Goal: Task Accomplishment & Management: Use online tool/utility

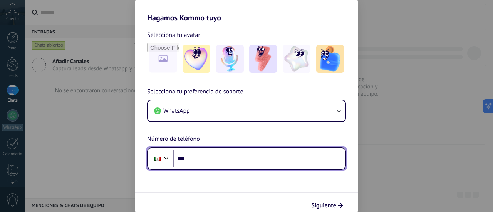
click at [198, 156] on input "***" at bounding box center [259, 159] width 172 height 18
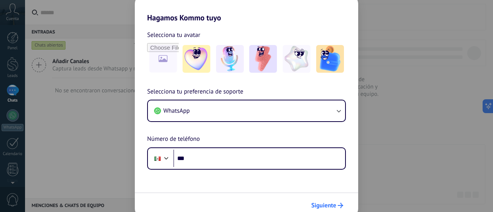
click at [332, 204] on span "Siguiente" at bounding box center [323, 205] width 25 height 5
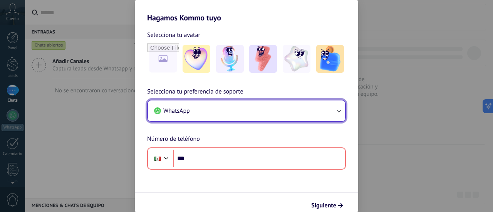
click at [191, 107] on button "WhatsApp" at bounding box center [246, 110] width 197 height 21
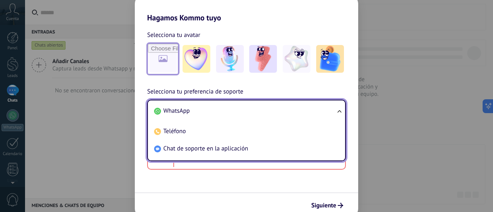
click at [162, 54] on input "file" at bounding box center [163, 59] width 30 height 30
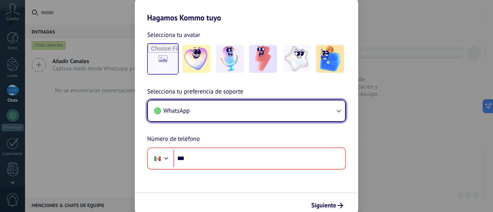
type input "**********"
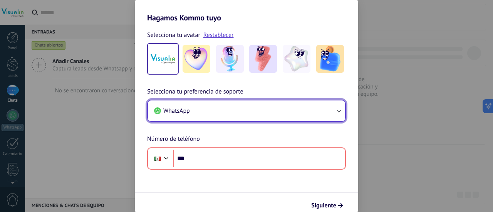
click at [275, 115] on button "WhatsApp" at bounding box center [246, 110] width 197 height 21
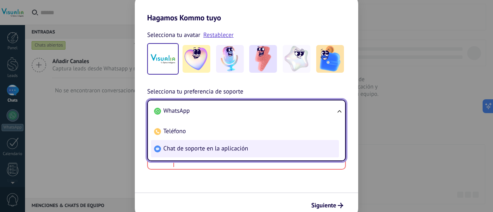
click at [233, 142] on li "Chat de soporte en la aplicación" at bounding box center [245, 148] width 188 height 17
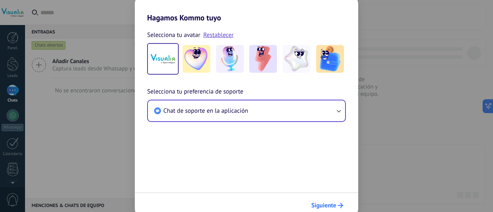
click at [324, 204] on span "Siguiente" at bounding box center [323, 205] width 25 height 5
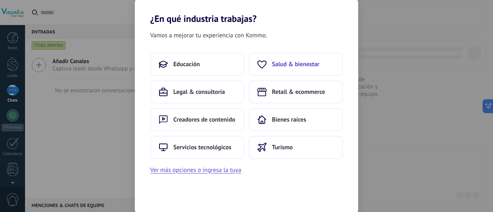
click at [286, 61] on span "Salud & bienestar" at bounding box center [295, 64] width 47 height 8
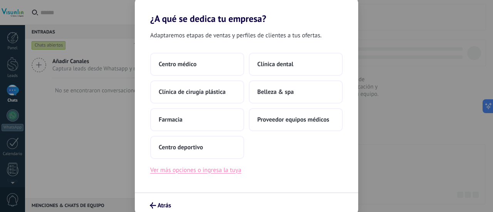
click at [207, 171] on button "Ver más opciones o ingresa la tuya" at bounding box center [195, 170] width 91 height 10
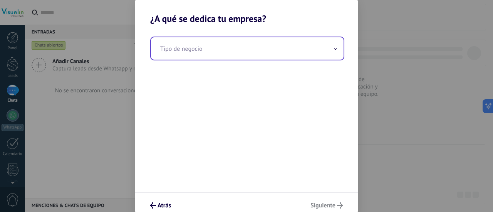
click at [195, 51] on input "text" at bounding box center [247, 48] width 193 height 22
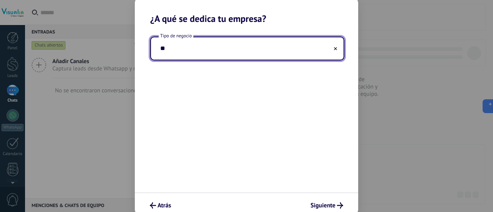
type input "*"
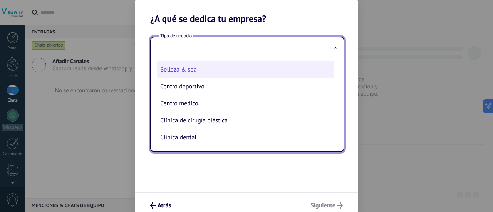
click at [173, 72] on li "Belleza & spa" at bounding box center [245, 69] width 177 height 17
type input "**********"
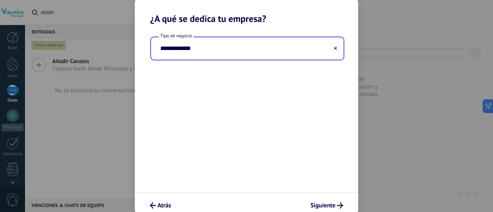
click at [332, 50] on input "**********" at bounding box center [247, 48] width 193 height 22
click at [336, 48] on use at bounding box center [335, 48] width 3 height 3
click at [170, 52] on input "text" at bounding box center [247, 48] width 193 height 22
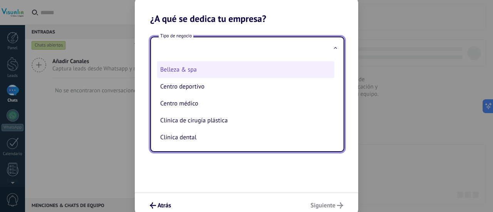
click at [173, 70] on li "Belleza & spa" at bounding box center [245, 69] width 177 height 17
type input "**********"
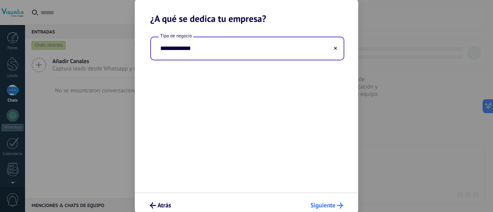
click at [321, 203] on span "Siguiente" at bounding box center [322, 205] width 25 height 5
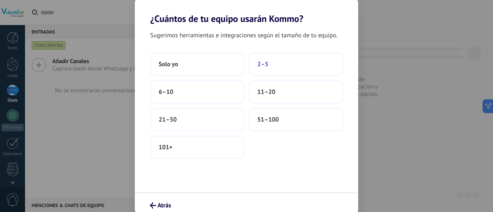
click at [259, 67] on span "2–5" at bounding box center [262, 64] width 11 height 8
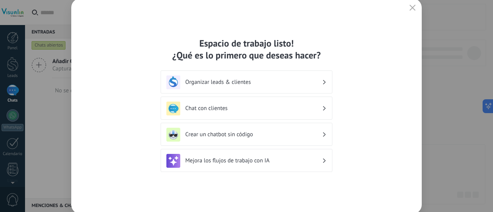
click at [278, 83] on h3 "Organizar leads & clientes" at bounding box center [253, 82] width 137 height 7
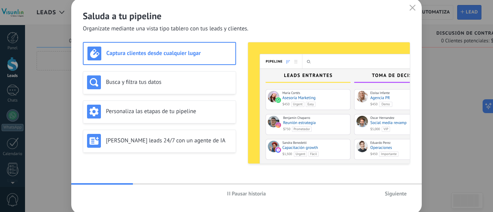
click at [416, 10] on button "button" at bounding box center [412, 8] width 10 height 11
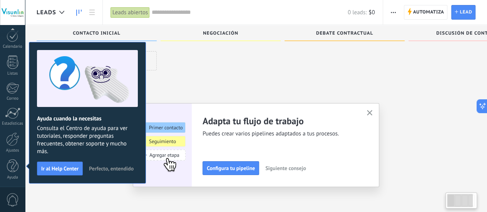
scroll to position [13, 0]
click at [372, 114] on use "button" at bounding box center [370, 113] width 6 height 6
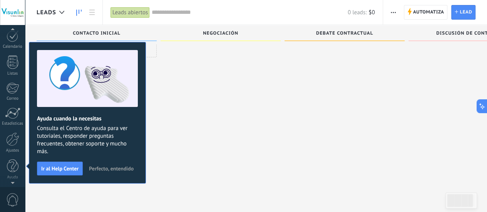
scroll to position [0, 0]
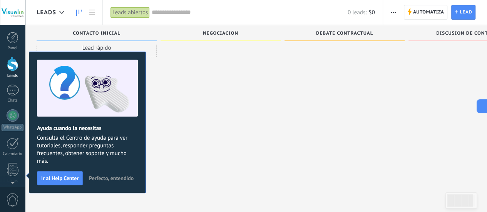
click at [14, 15] on div at bounding box center [12, 12] width 25 height 25
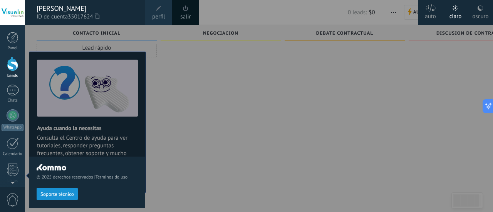
click at [99, 17] on icon at bounding box center [97, 16] width 5 height 6
click at [99, 15] on icon at bounding box center [97, 16] width 5 height 6
click at [166, 72] on div at bounding box center [271, 106] width 493 height 212
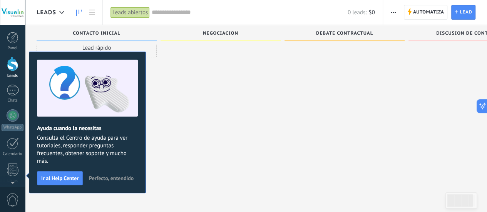
click at [112, 179] on span "Perfecto, entendido" at bounding box center [111, 178] width 45 height 5
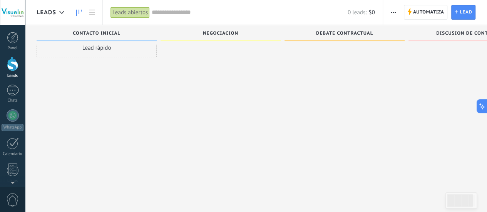
click at [10, 70] on div at bounding box center [13, 64] width 12 height 14
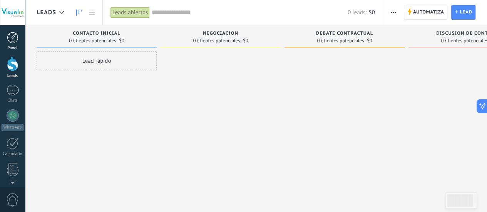
click at [9, 39] on div at bounding box center [13, 38] width 12 height 12
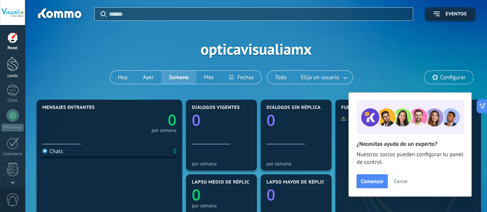
click at [14, 67] on div at bounding box center [13, 64] width 12 height 14
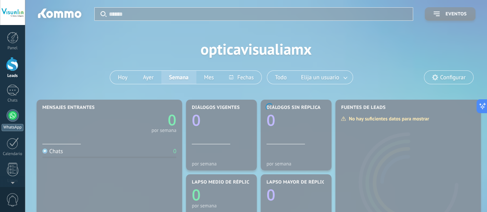
click at [15, 113] on div at bounding box center [13, 115] width 12 height 12
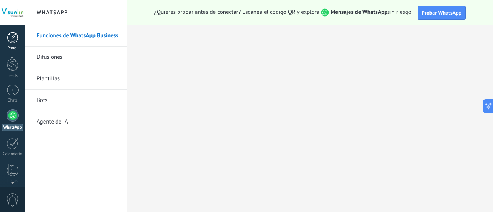
click at [11, 39] on div at bounding box center [13, 38] width 12 height 12
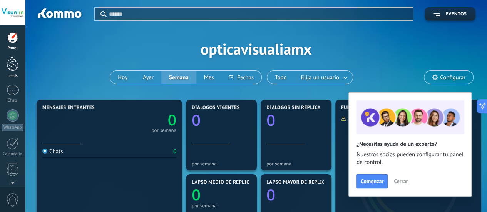
click at [13, 65] on div at bounding box center [13, 64] width 12 height 14
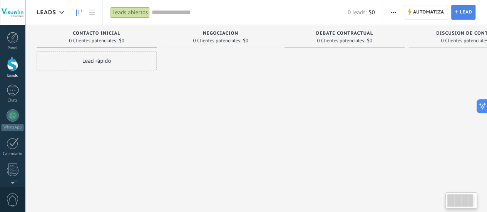
click at [457, 12] on use at bounding box center [456, 11] width 3 height 3
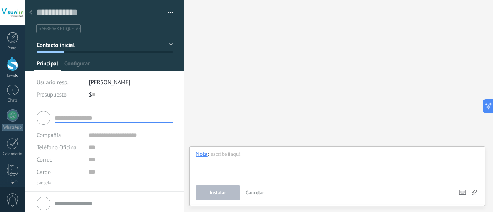
click at [68, 119] on input "text" at bounding box center [114, 118] width 118 height 10
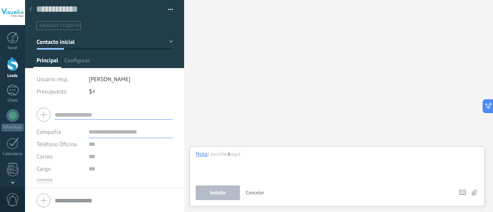
click at [119, 136] on input "text" at bounding box center [131, 132] width 84 height 12
click at [95, 149] on input "text" at bounding box center [131, 144] width 84 height 12
click at [62, 114] on input "text" at bounding box center [114, 115] width 118 height 10
click at [73, 61] on span "Configurar" at bounding box center [76, 62] width 25 height 11
click at [48, 59] on span "Principal" at bounding box center [48, 62] width 22 height 11
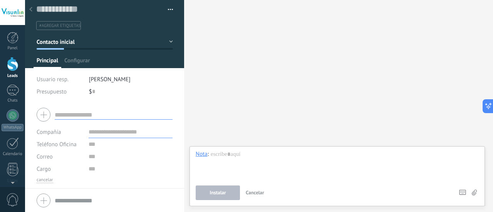
scroll to position [0, 0]
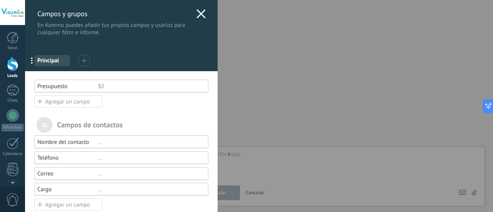
click at [25, 115] on div "Campos y grupos En Kommo puedes añadir tus propios campos y usarlos para cualqu…" at bounding box center [259, 106] width 468 height 212
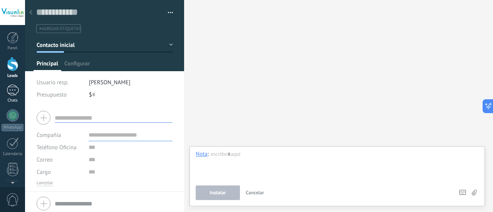
click at [12, 91] on div at bounding box center [13, 90] width 12 height 11
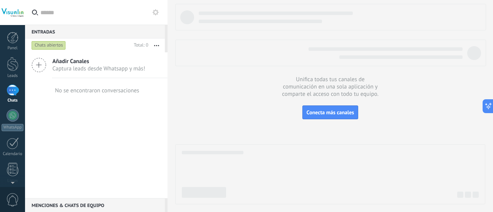
click at [44, 65] on icon at bounding box center [39, 65] width 15 height 15
click at [37, 64] on icon at bounding box center [39, 65] width 15 height 15
click at [65, 64] on span "Añadir Canales" at bounding box center [98, 61] width 93 height 7
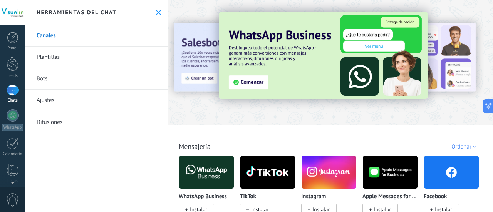
click at [79, 54] on link "Plantillas" at bounding box center [96, 58] width 142 height 22
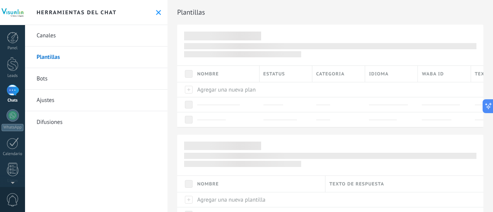
click at [95, 39] on link "Canales" at bounding box center [96, 36] width 142 height 22
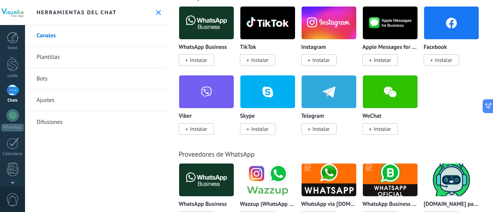
scroll to position [154, 0]
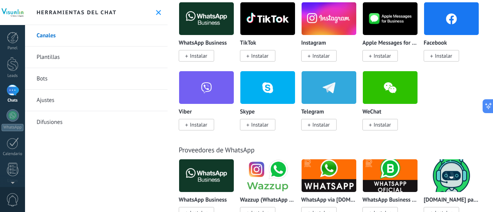
click at [438, 57] on span "Instalar" at bounding box center [443, 55] width 17 height 7
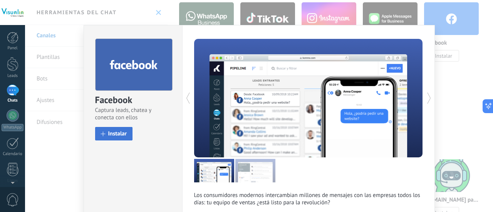
click at [112, 133] on span "Instalar" at bounding box center [117, 134] width 19 height 6
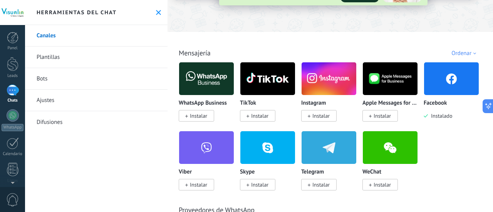
scroll to position [93, 0]
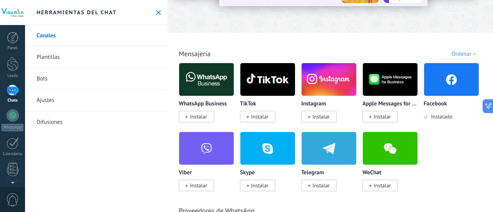
click at [50, 58] on link "Plantillas" at bounding box center [96, 58] width 142 height 22
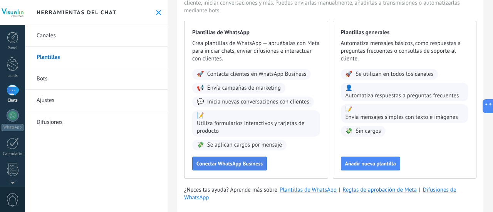
scroll to position [52, 0]
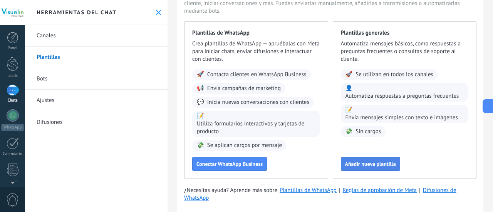
click at [358, 164] on span "Añadir nueva plantilla" at bounding box center [370, 163] width 51 height 5
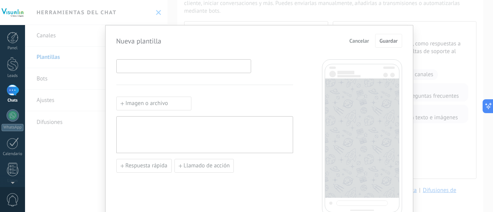
click at [167, 67] on input at bounding box center [184, 66] width 134 height 12
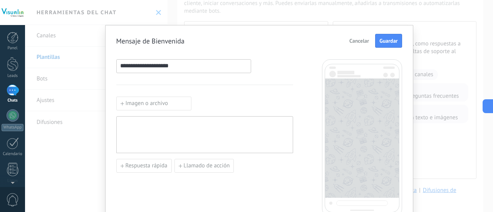
type input "**********"
click at [154, 102] on label "Imagen o archivo" at bounding box center [153, 104] width 75 height 14
click at [116, 97] on input "Imagen o archivo" at bounding box center [116, 97] width 0 height 0
click at [182, 131] on div at bounding box center [204, 135] width 169 height 30
click at [355, 42] on span "Cancelar" at bounding box center [359, 40] width 20 height 5
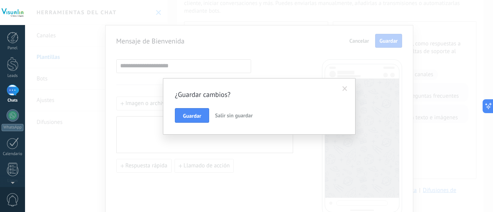
click at [343, 89] on span at bounding box center [344, 88] width 5 height 5
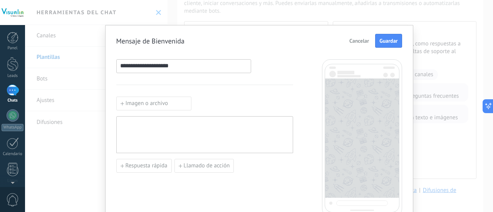
click at [200, 126] on div at bounding box center [204, 135] width 169 height 30
click at [144, 123] on div "**********" at bounding box center [204, 135] width 169 height 31
click at [146, 124] on div "**********" at bounding box center [204, 135] width 169 height 31
click at [174, 127] on div "**********" at bounding box center [204, 135] width 169 height 31
drag, startPoint x: 164, startPoint y: 125, endPoint x: 139, endPoint y: 123, distance: 25.9
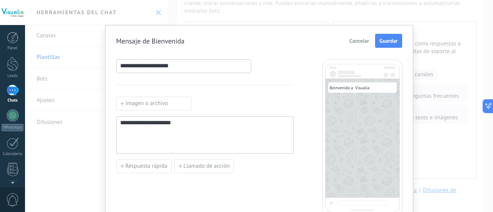
click at [139, 123] on div "**********" at bounding box center [204, 135] width 169 height 31
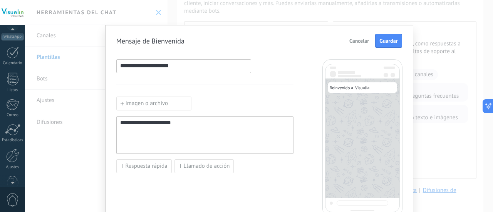
scroll to position [100, 0]
click at [11, 153] on link "Ajustes" at bounding box center [12, 150] width 25 height 21
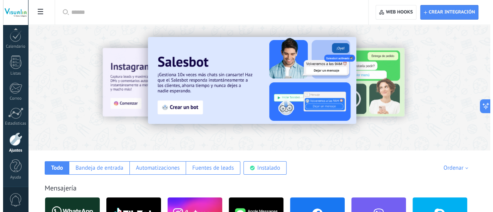
scroll to position [131, 0]
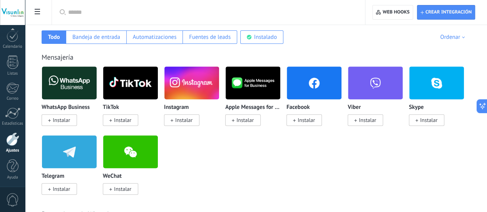
click at [15, 142] on div at bounding box center [12, 138] width 13 height 13
click at [342, 91] on img at bounding box center [314, 82] width 55 height 37
